Goal: Transaction & Acquisition: Download file/media

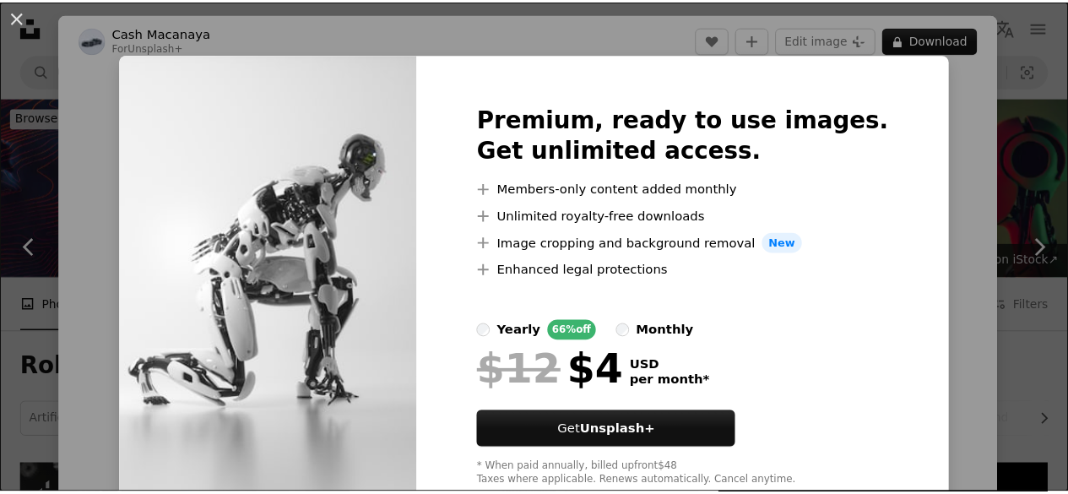
scroll to position [802, 0]
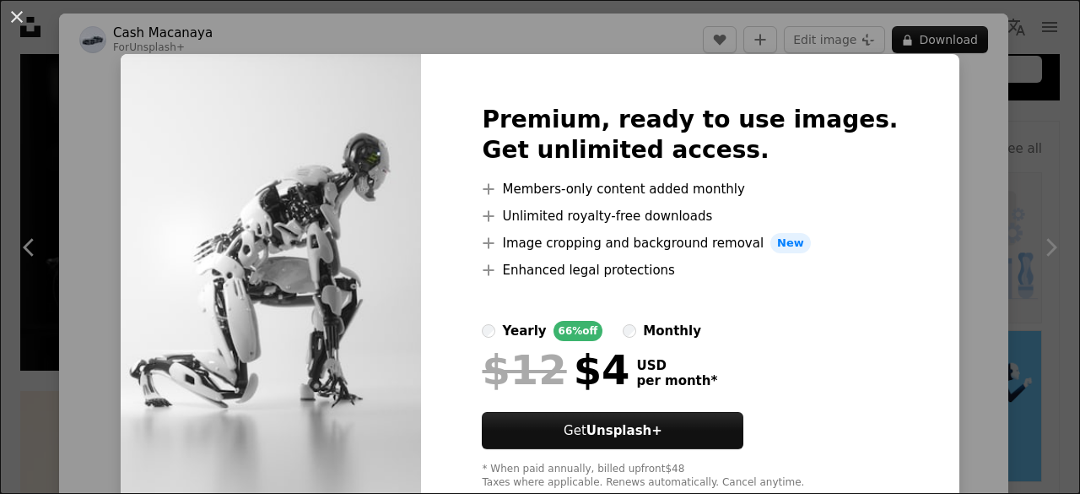
click at [944, 165] on div "An X shape Premium, ready to use images. Get unlimited access. A plus sign Memb…" at bounding box center [540, 247] width 1080 height 494
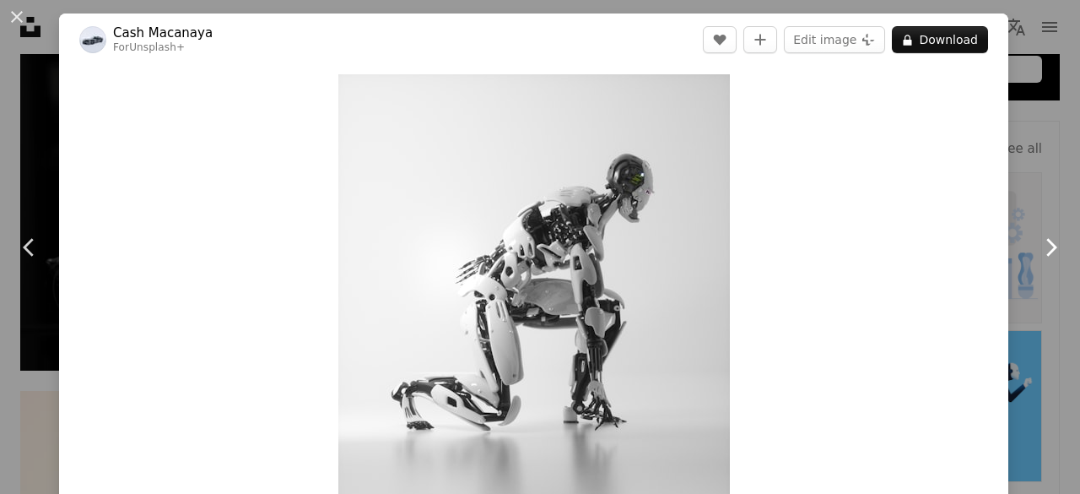
click at [1038, 247] on icon "Chevron right" at bounding box center [1050, 247] width 27 height 27
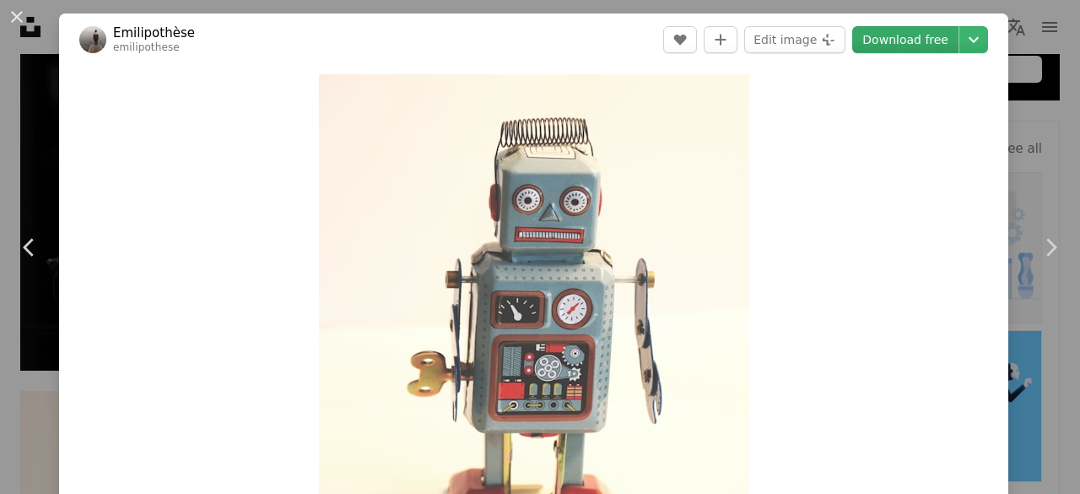
click at [891, 35] on link "Download free" at bounding box center [905, 39] width 106 height 27
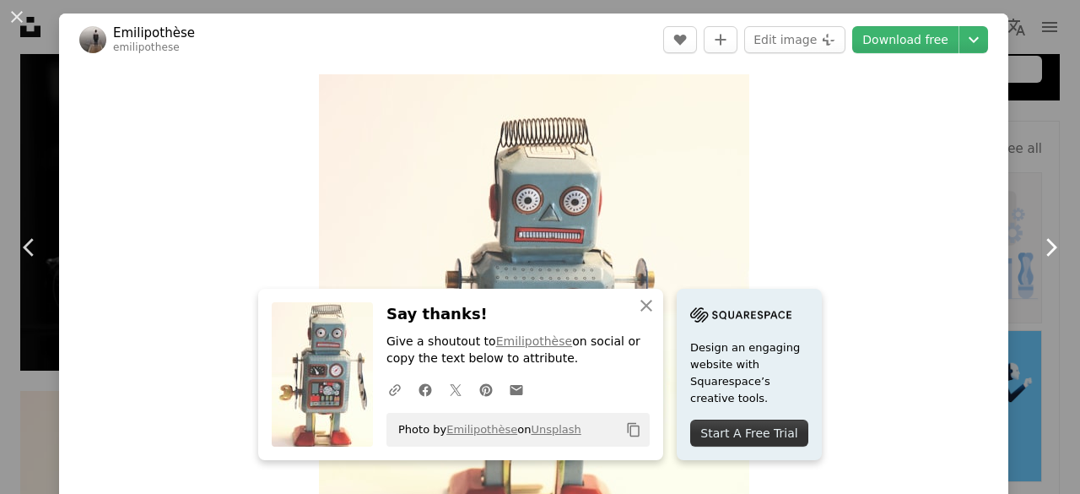
click at [1038, 246] on icon "Chevron right" at bounding box center [1050, 247] width 27 height 27
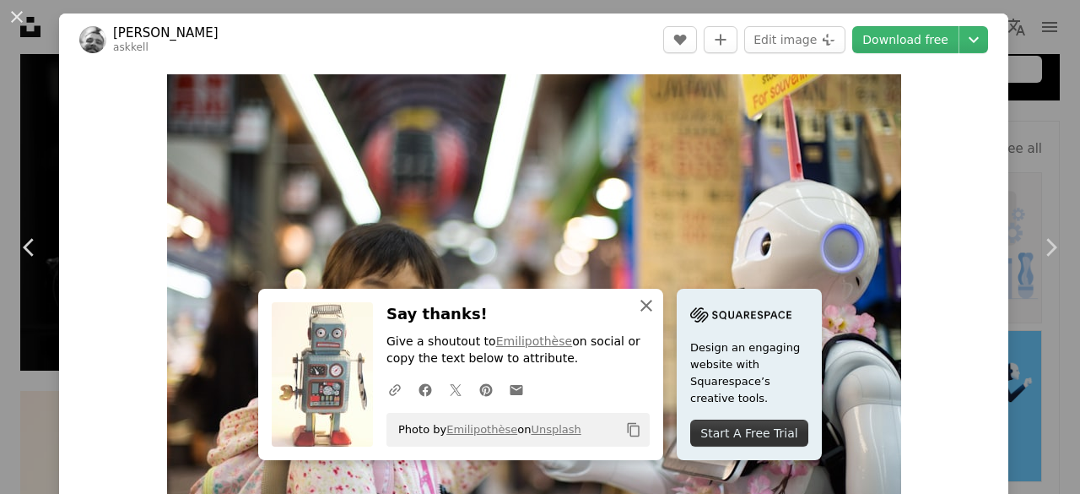
click at [641, 306] on icon "button" at bounding box center [647, 306] width 12 height 12
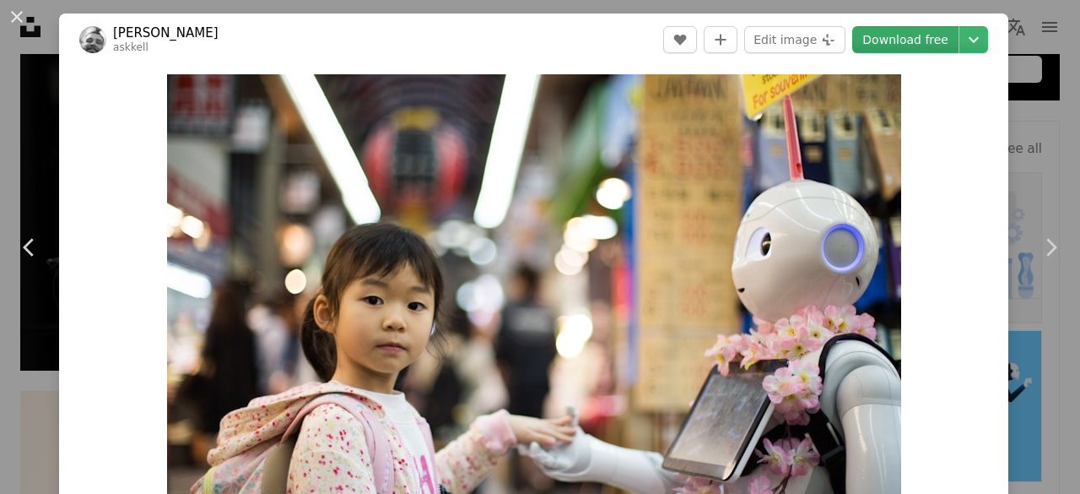
click at [892, 44] on link "Download free" at bounding box center [905, 39] width 106 height 27
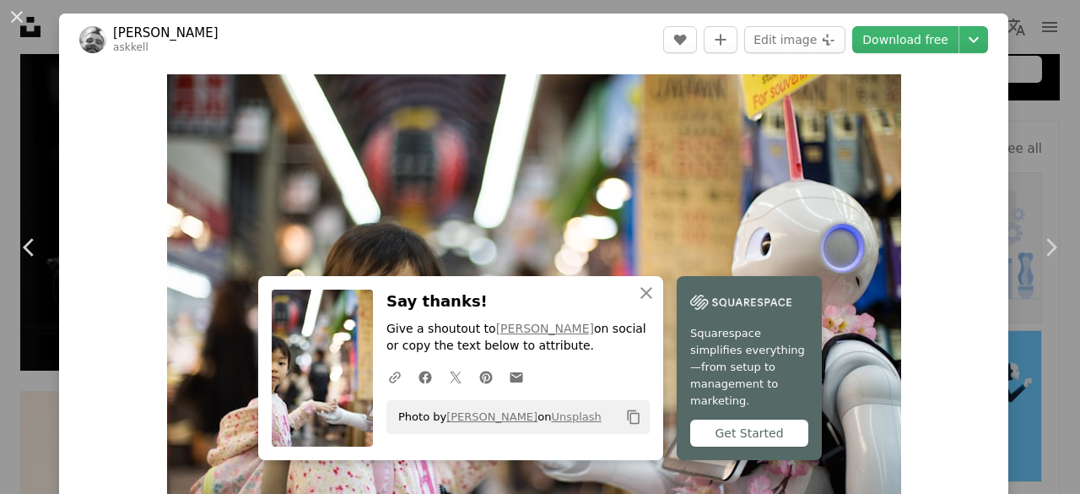
click at [1032, 133] on div "An X shape Chevron left Chevron right [PERSON_NAME] askkell A heart A plus sign…" at bounding box center [540, 247] width 1080 height 494
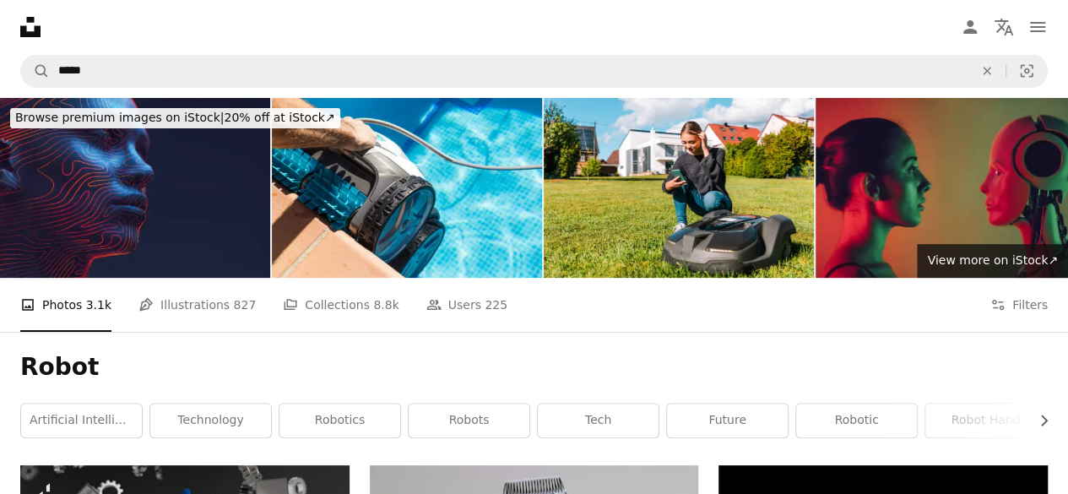
click at [201, 188] on img at bounding box center [135, 188] width 270 height 180
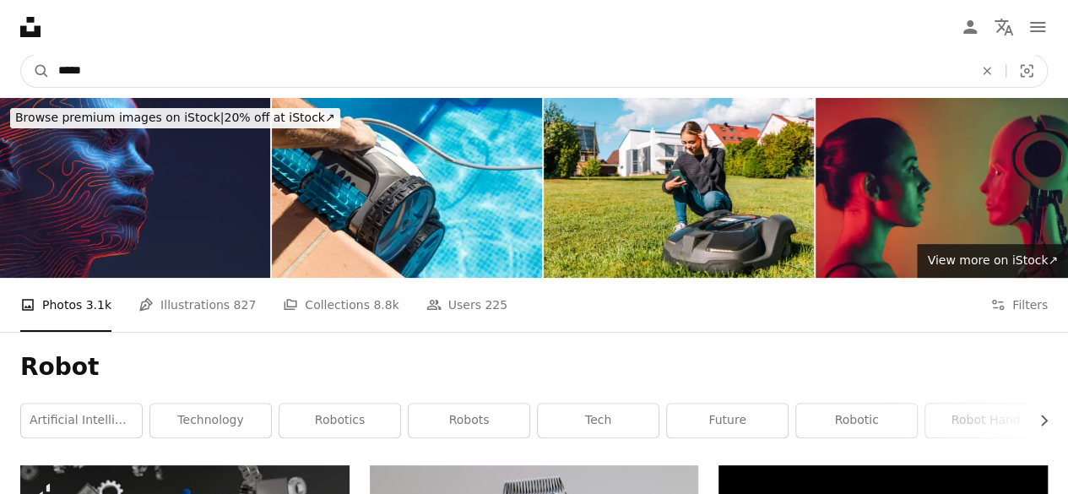
click at [199, 63] on input "*****" at bounding box center [509, 71] width 918 height 32
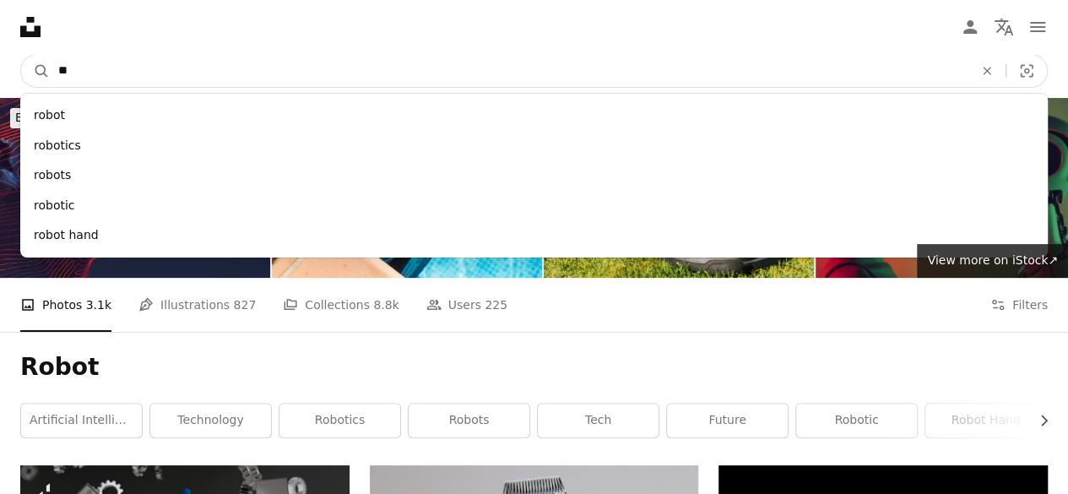
type input "*"
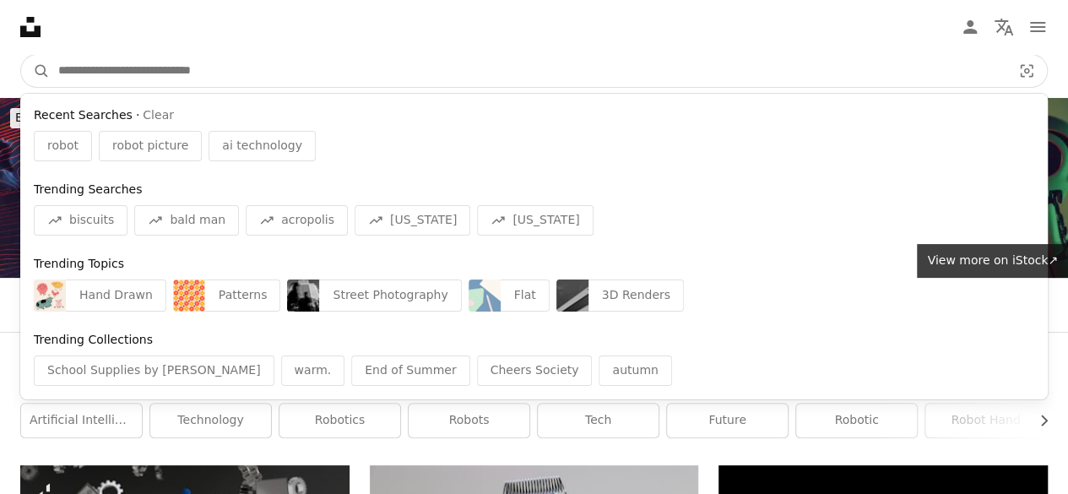
type input "*"
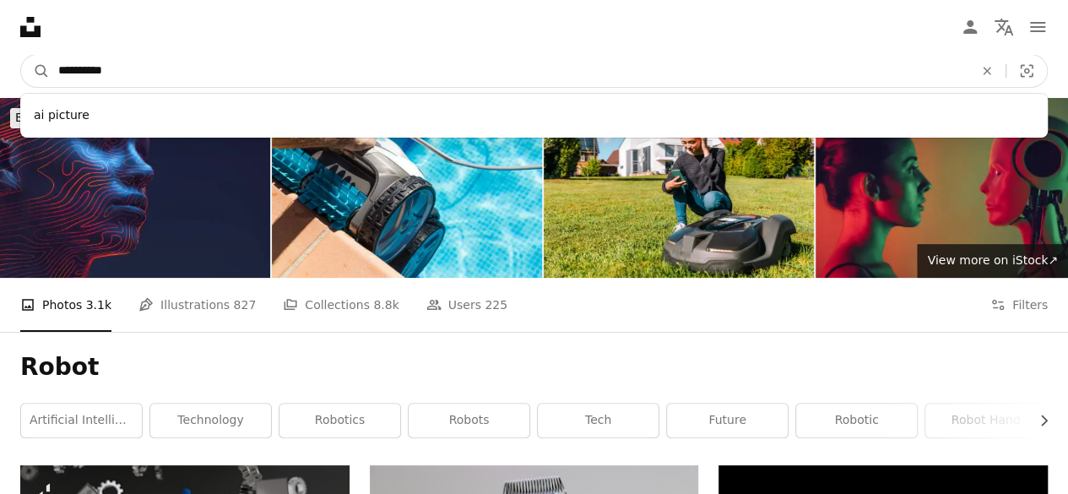
type input "**********"
click at [21, 55] on button "A magnifying glass" at bounding box center [35, 71] width 29 height 32
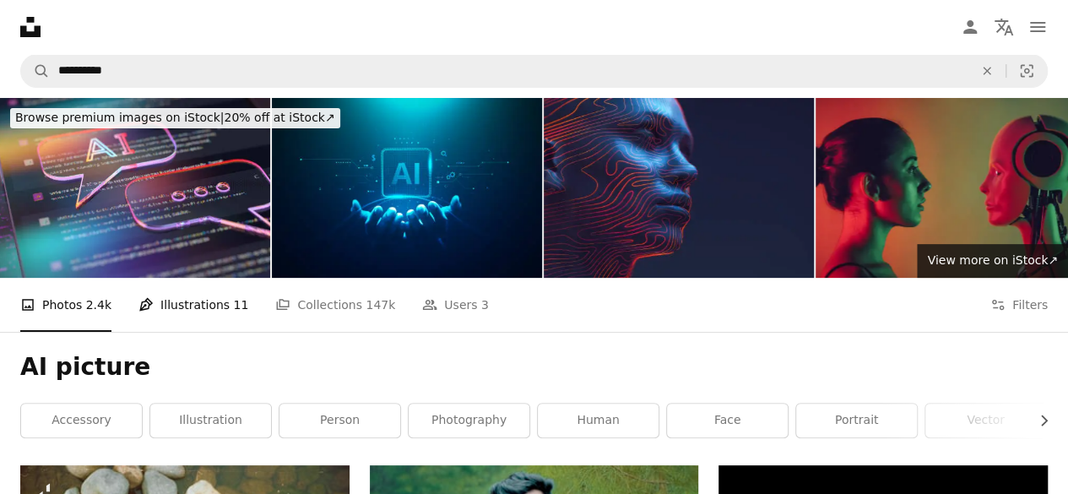
click at [204, 315] on link "Pen Tool Illustrations 11" at bounding box center [193, 305] width 110 height 54
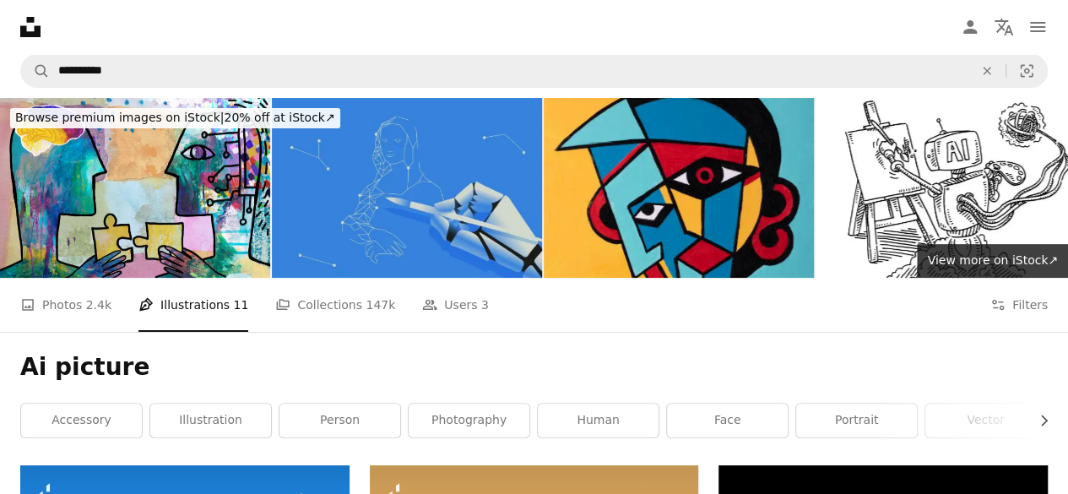
click at [454, 227] on img at bounding box center [407, 188] width 270 height 180
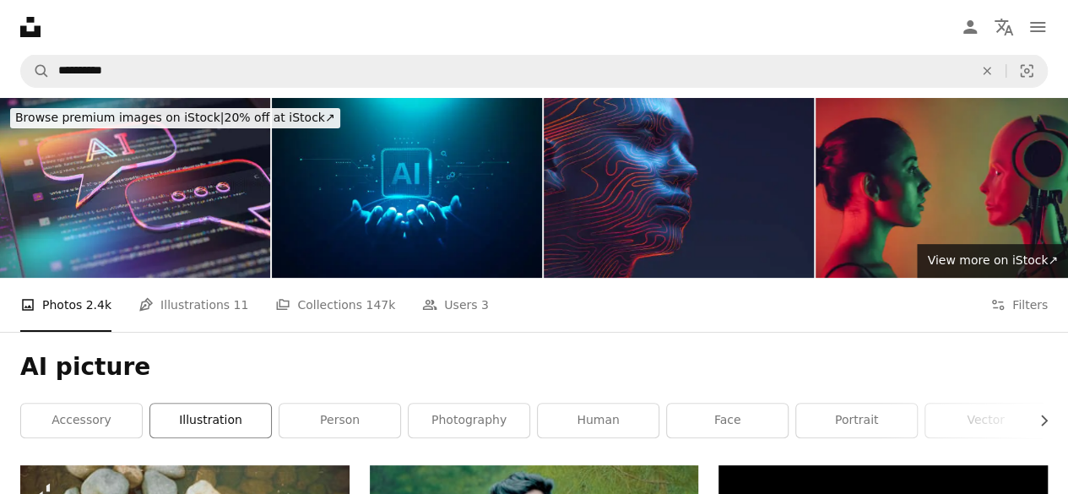
click at [206, 416] on link "illustration" at bounding box center [210, 420] width 121 height 34
